Goal: Feedback & Contribution: Contribute content

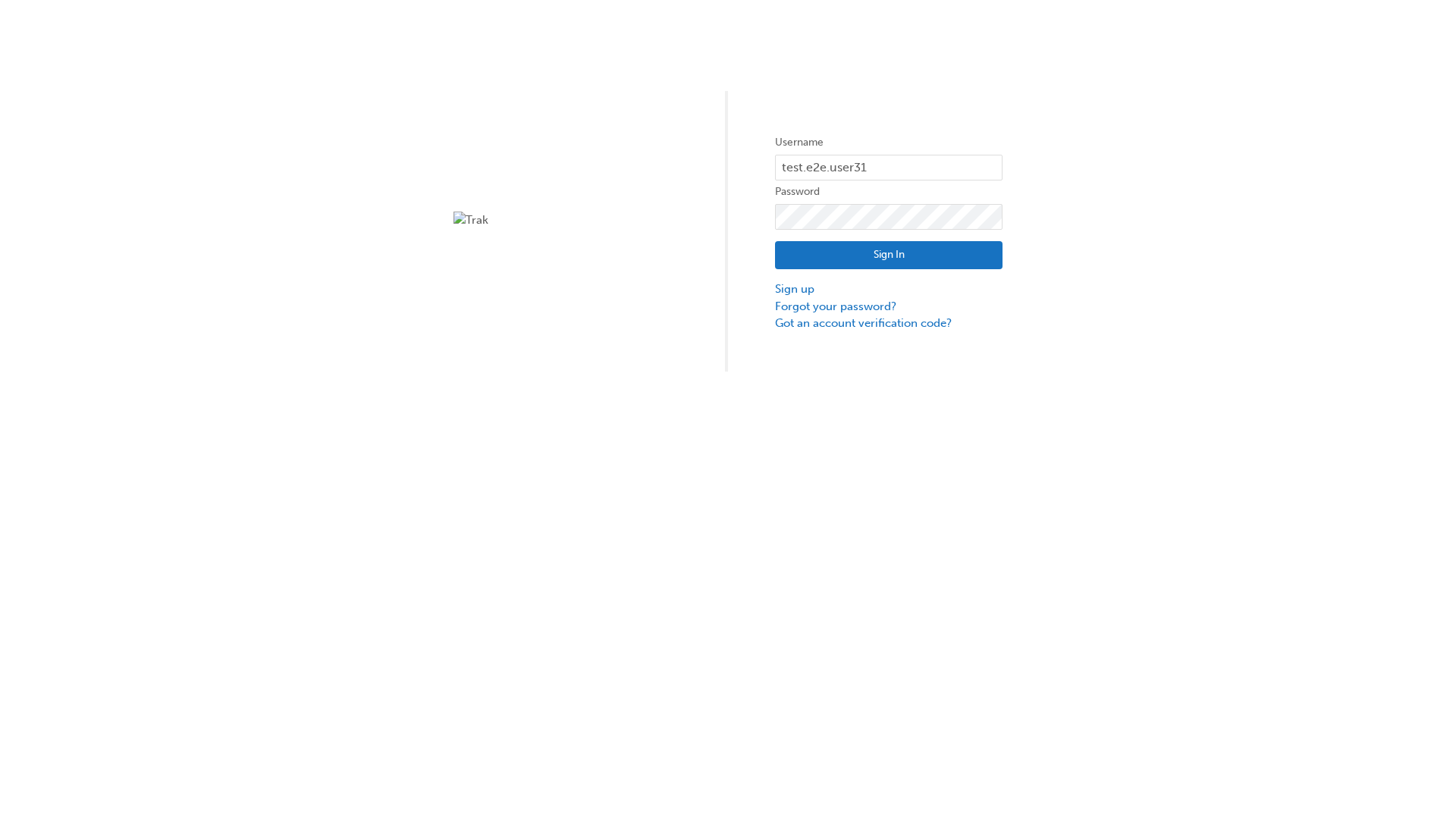
type input "test.e2e.user31"
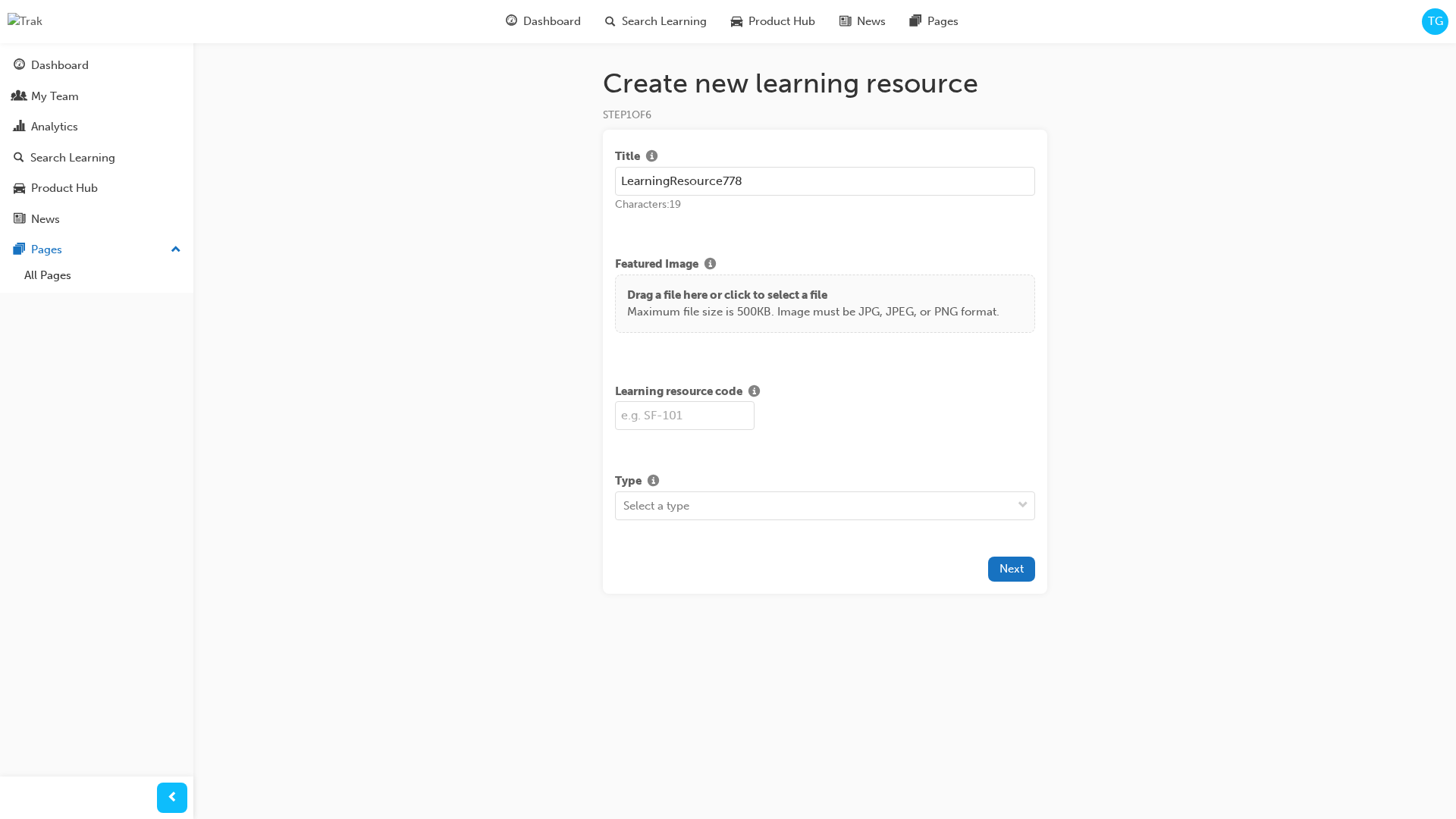
type input "LearningResource778"
type input "LR778"
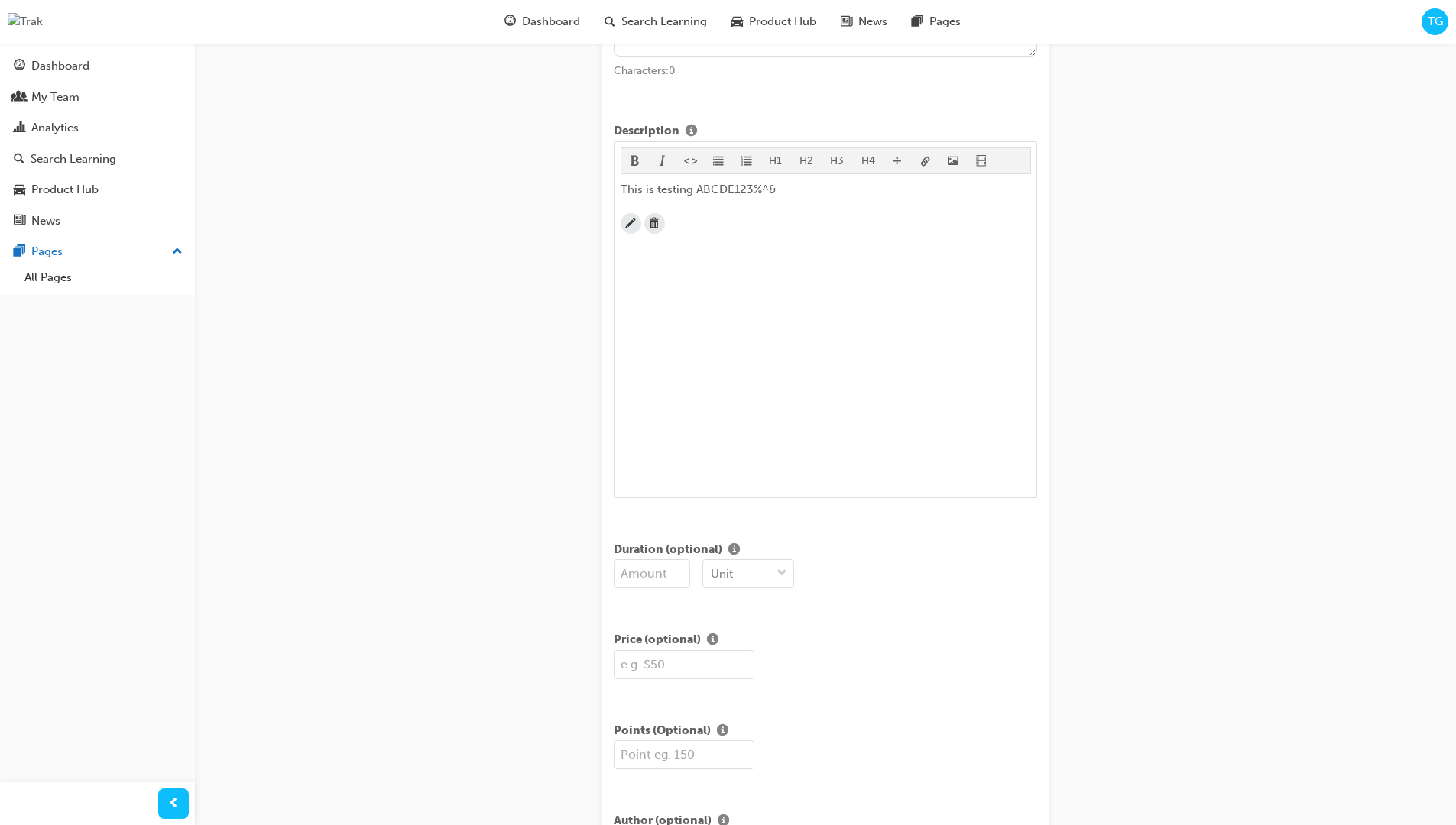
scroll to position [370, 0]
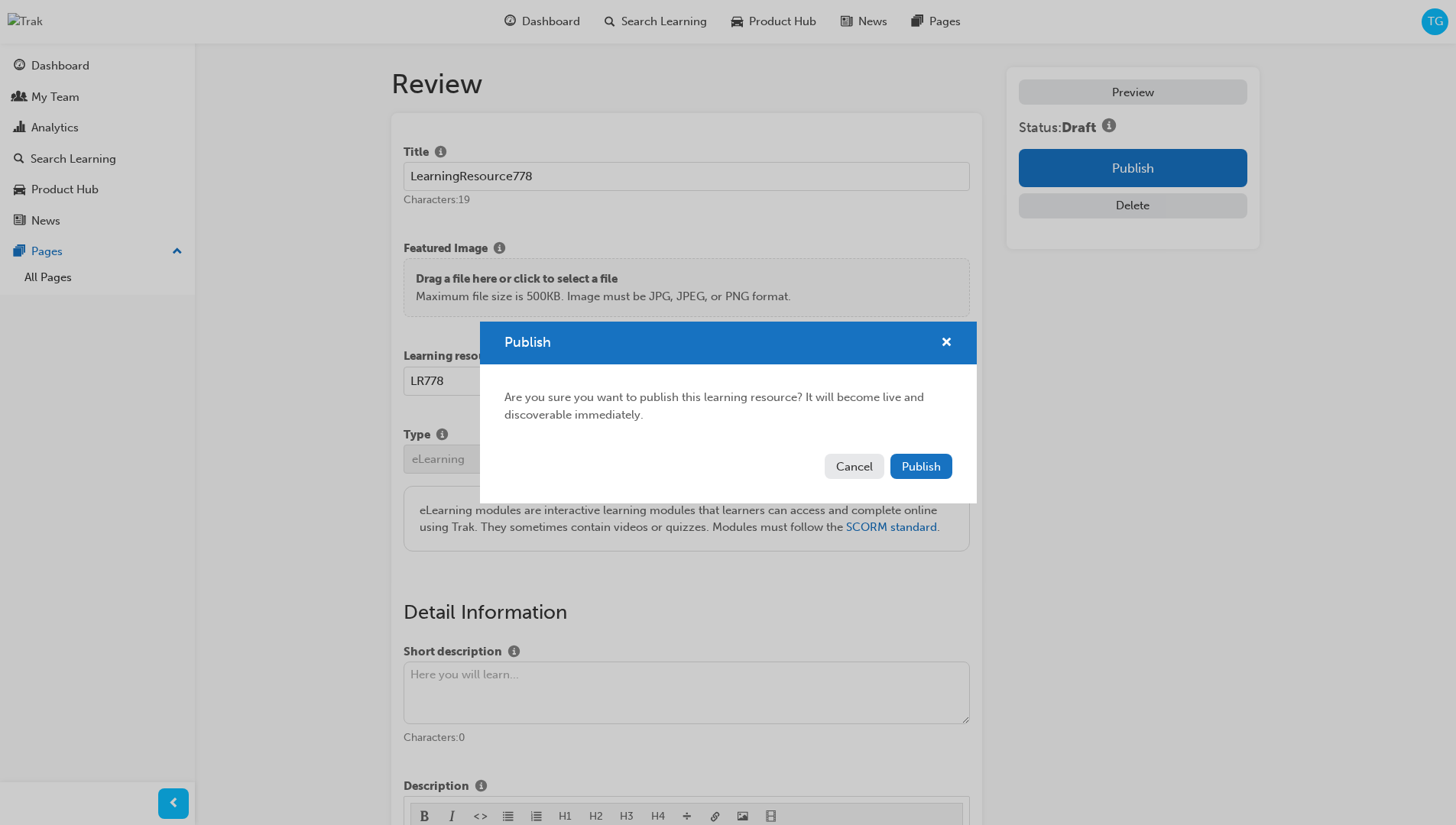
scroll to position [292, 0]
